Goal: Find contact information: Find contact information

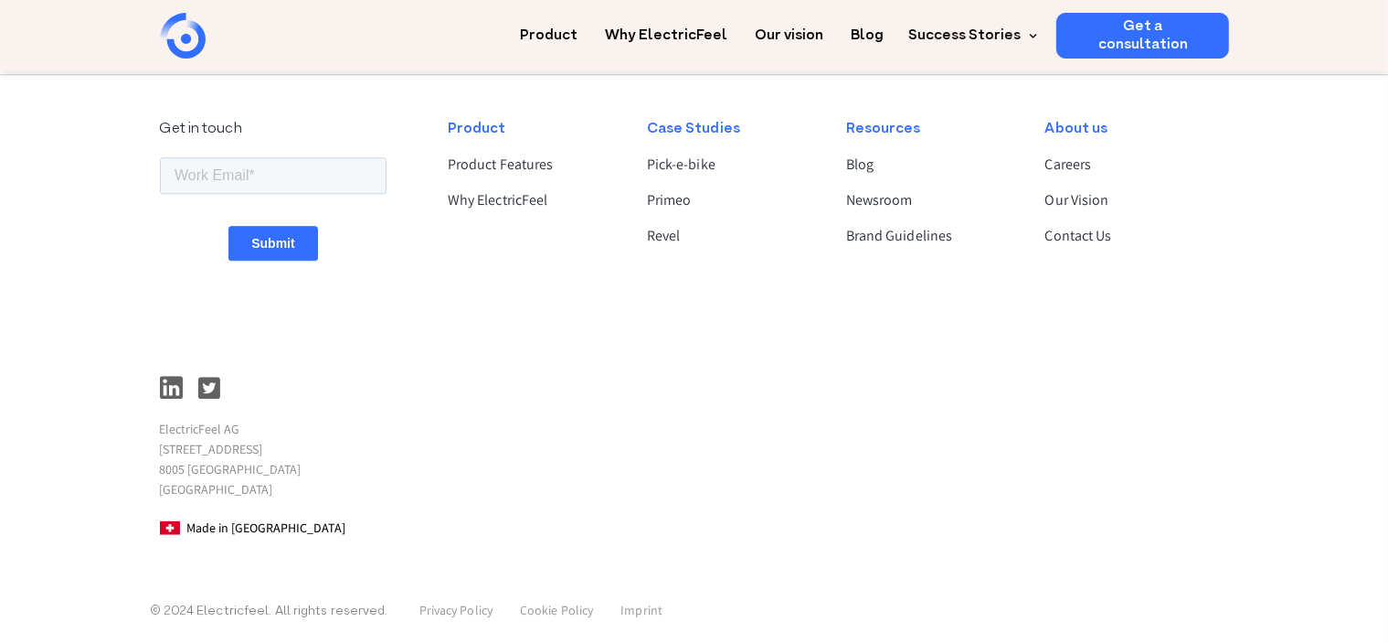
scroll to position [4972, 0]
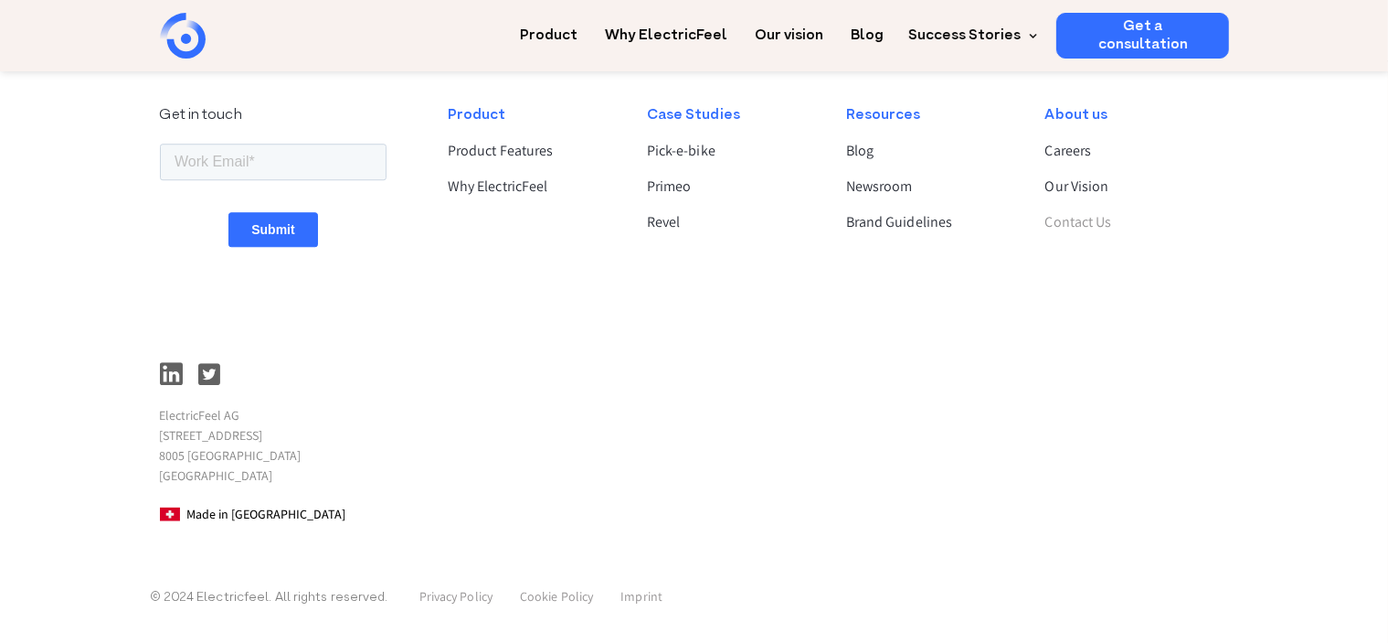
click at [1075, 223] on link "Contact Us" at bounding box center [1130, 222] width 168 height 22
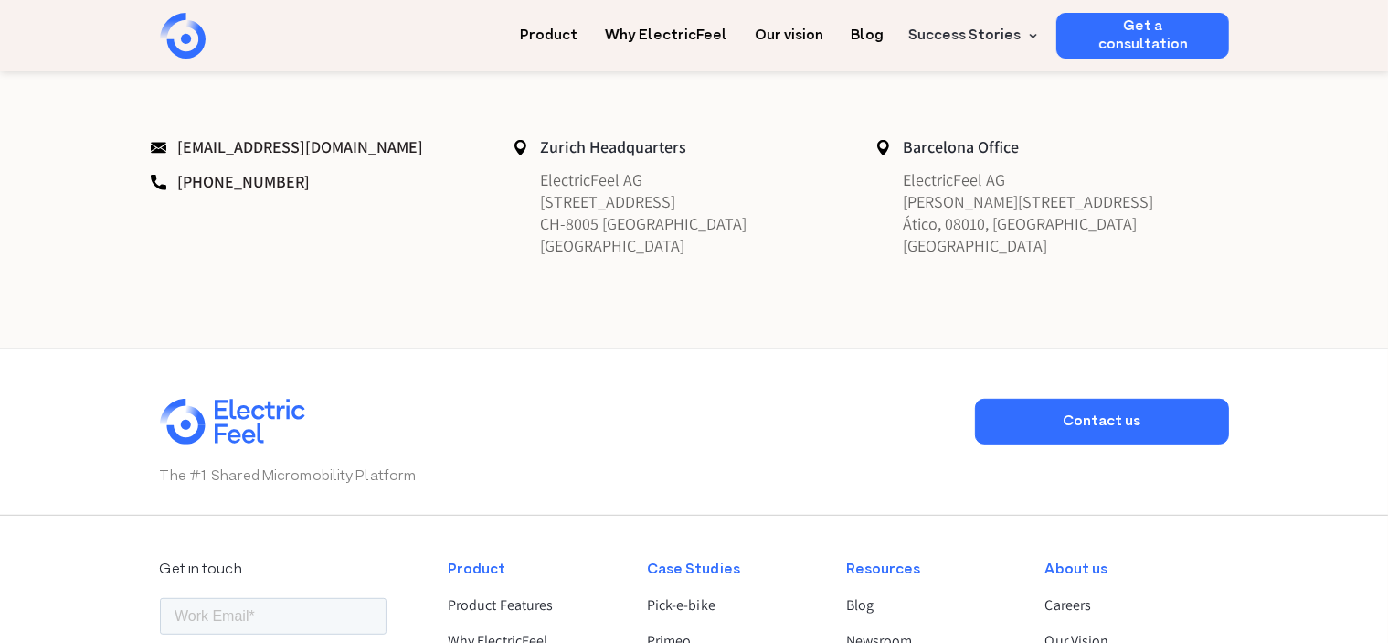
click at [138, 251] on div "Get in touch hello@electricfeel.com +41 44 350 2200 Zurich Headquarters Electri…" at bounding box center [694, 97] width 1388 height 504
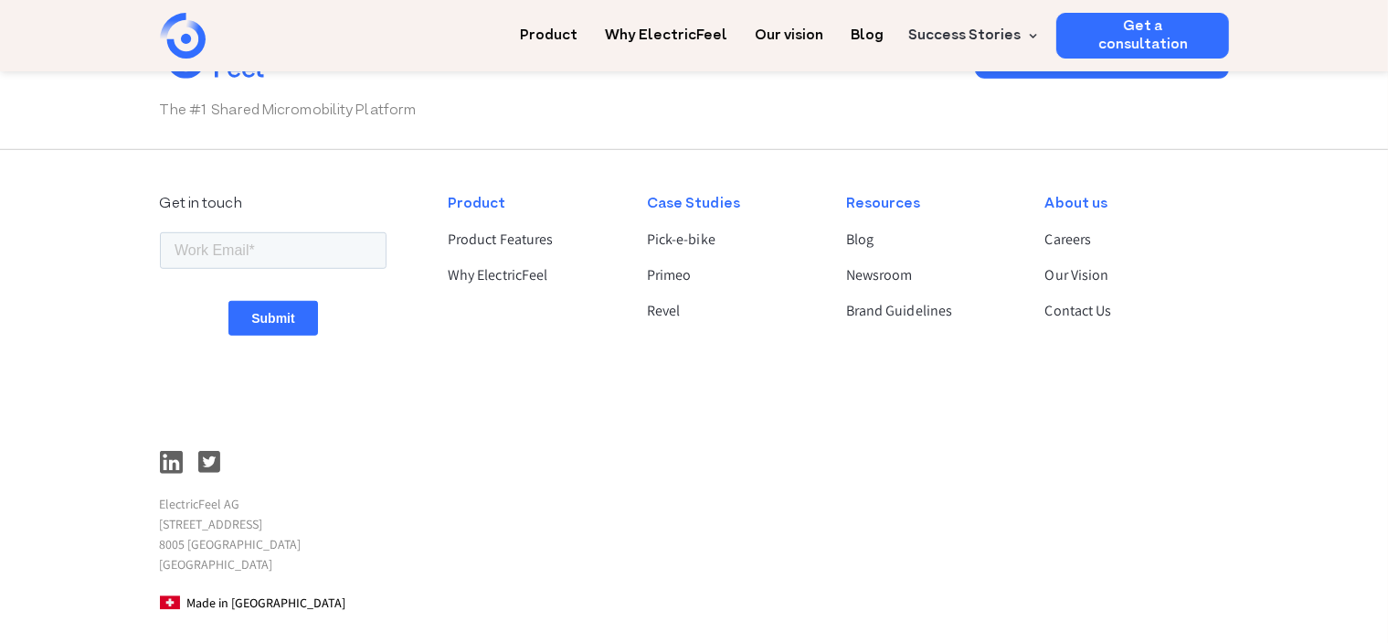
scroll to position [1254, 0]
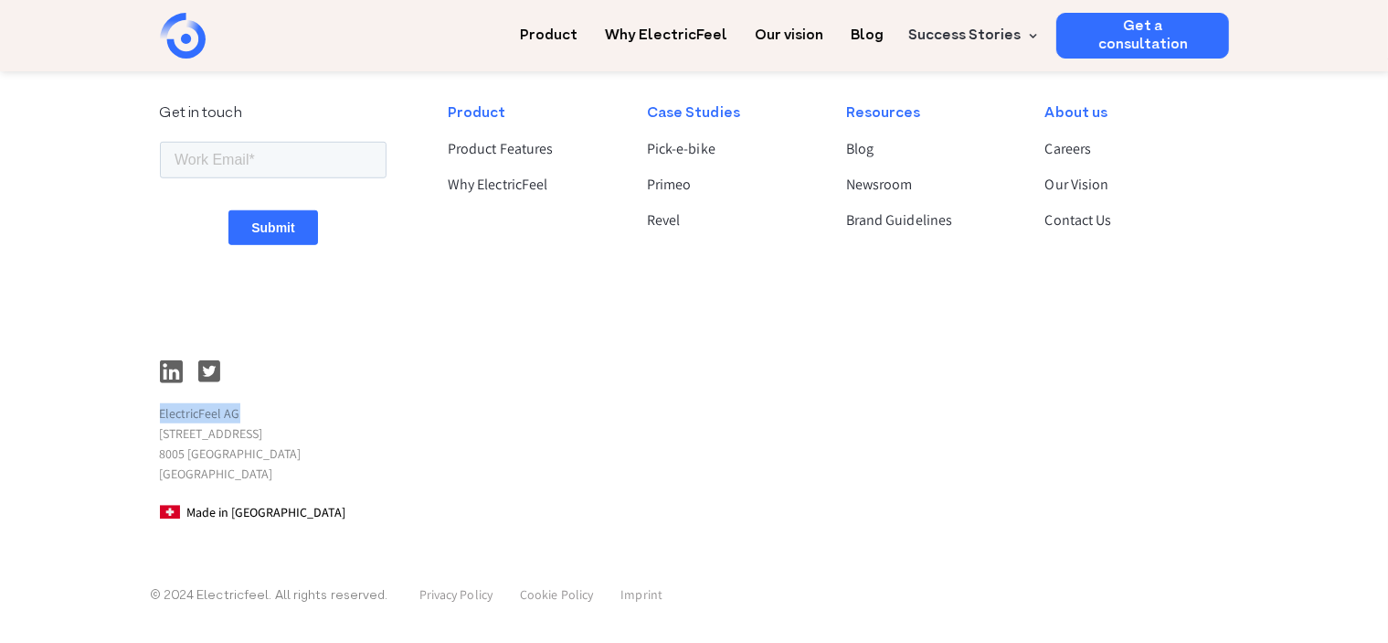
drag, startPoint x: 161, startPoint y: 417, endPoint x: 233, endPoint y: 416, distance: 72.2
click at [256, 420] on p "ElectricFeel AG Hardturmstrasse 253 8005 Zürich Switzerland" at bounding box center [273, 443] width 227 height 80
copy p "ElectricFeel AG"
